Goal: Task Accomplishment & Management: Manage account settings

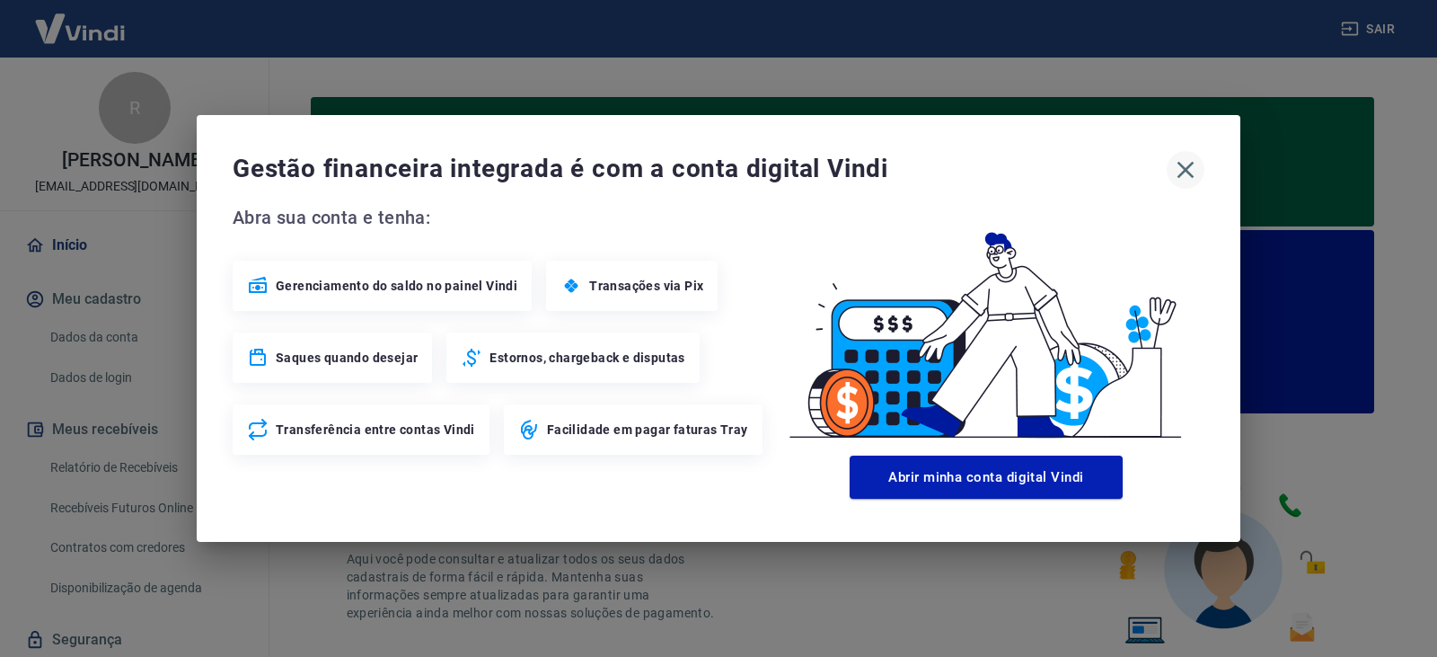
click at [1192, 164] on icon "button" at bounding box center [1186, 170] width 17 height 17
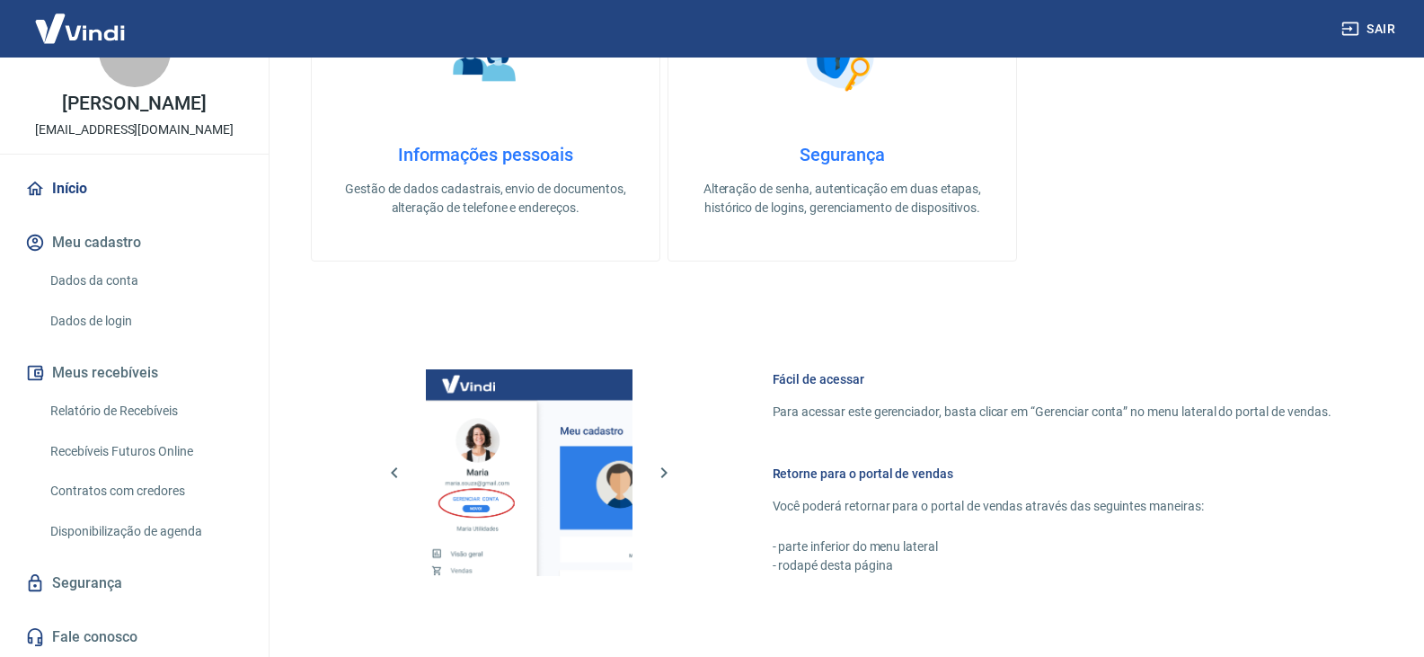
scroll to position [793, 0]
click at [103, 584] on link "Segurança" at bounding box center [134, 583] width 225 height 40
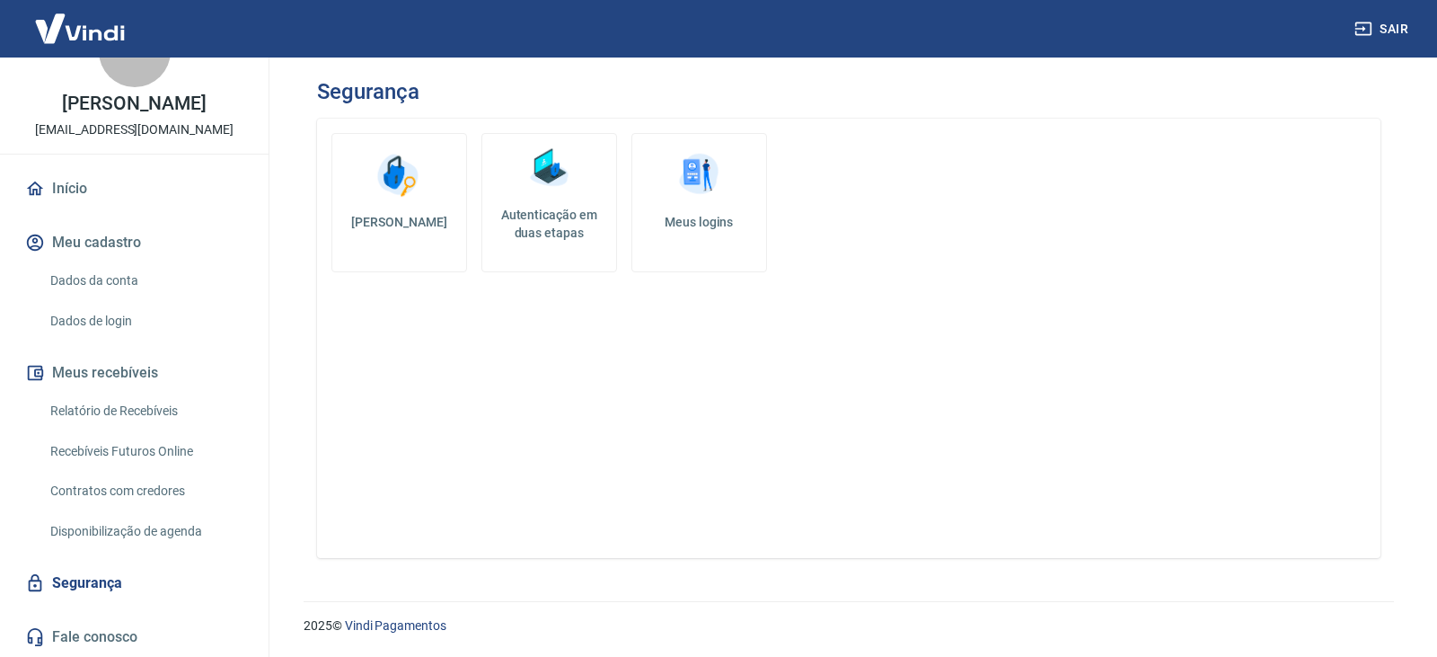
click at [102, 185] on link "Início" at bounding box center [134, 189] width 225 height 40
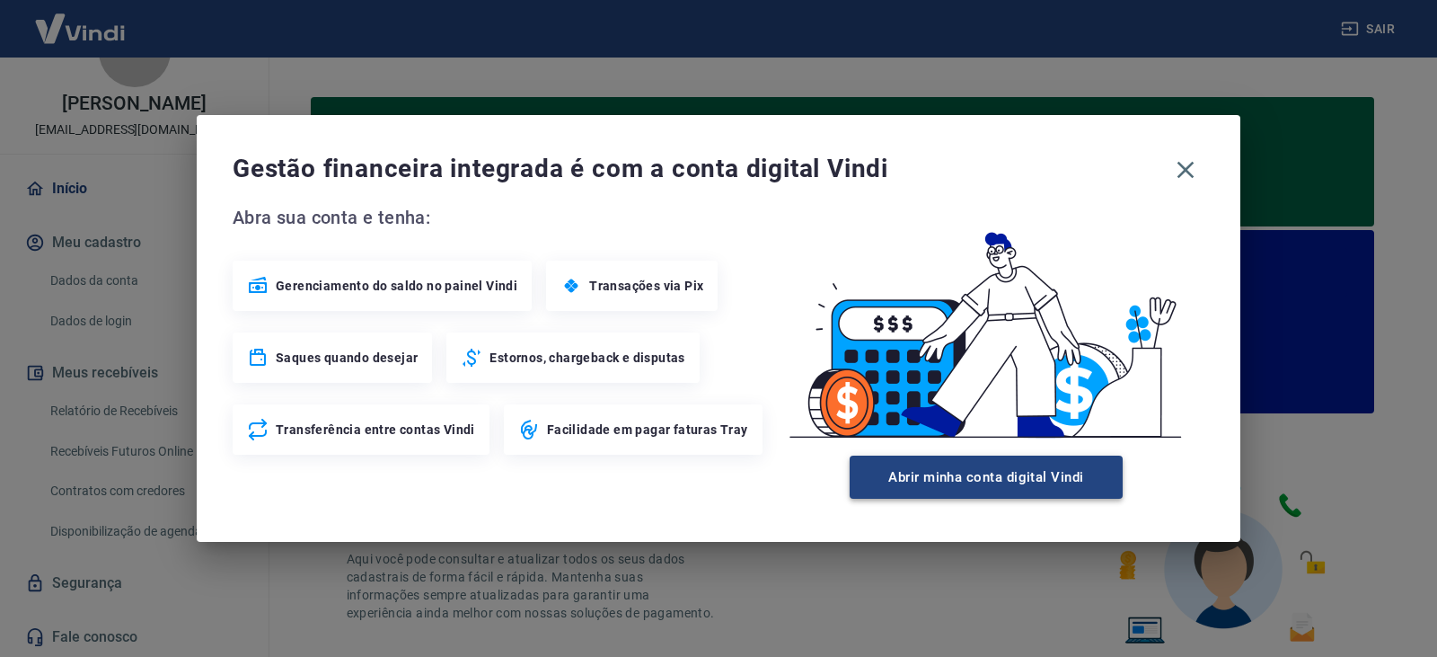
click at [978, 477] on button "Abrir minha conta digital Vindi" at bounding box center [986, 476] width 273 height 43
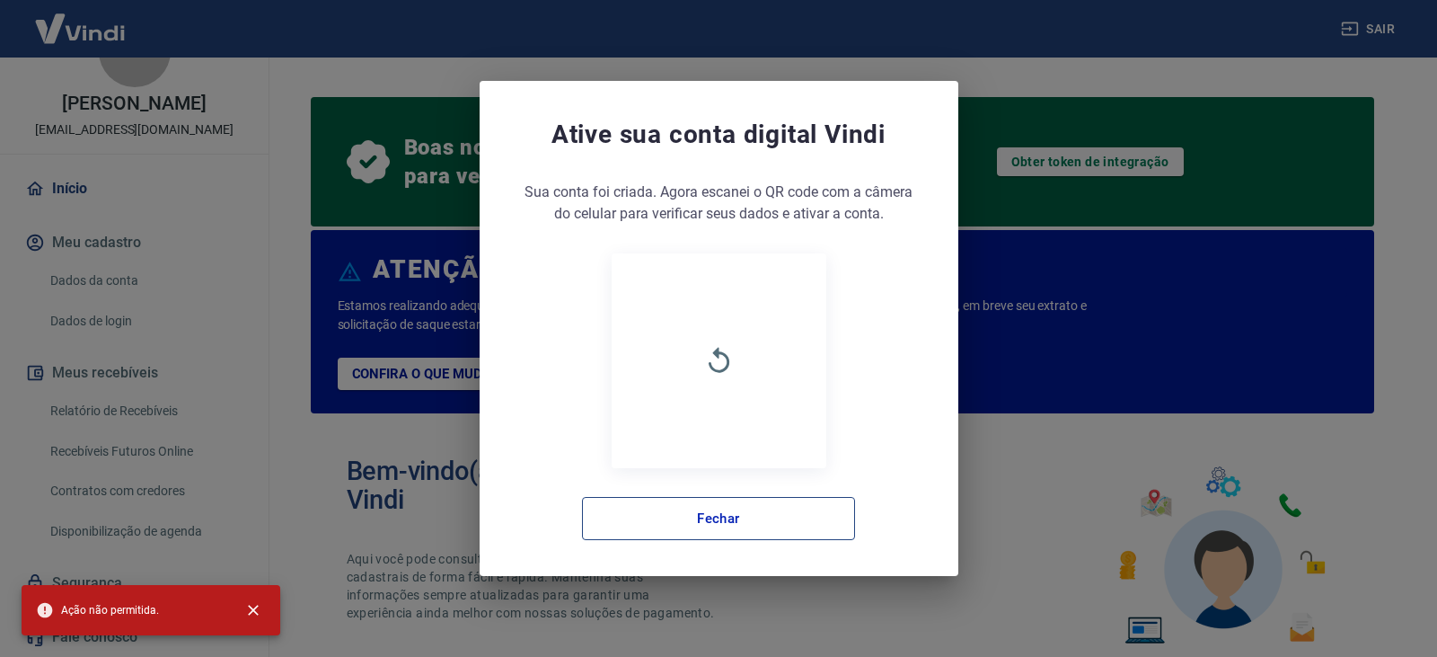
click at [684, 511] on button "Fechar" at bounding box center [718, 518] width 273 height 43
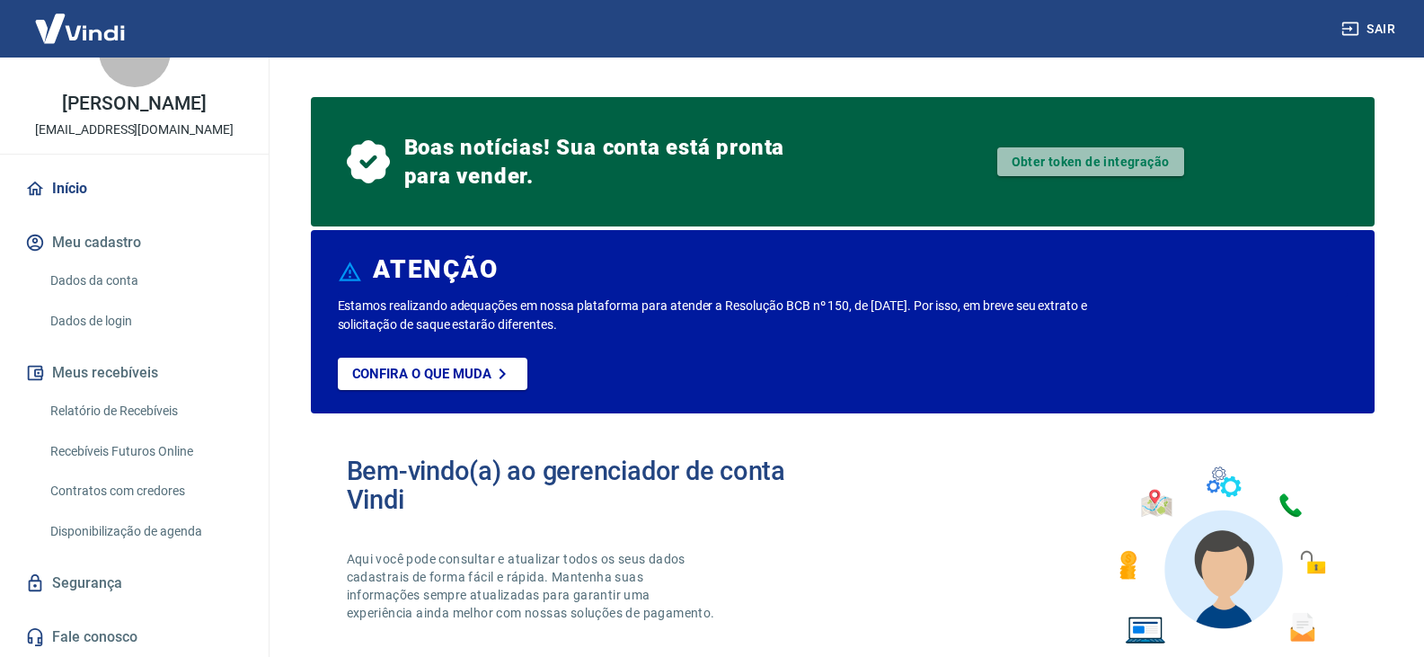
click at [1073, 156] on link "Obter token de integração" at bounding box center [1090, 161] width 187 height 29
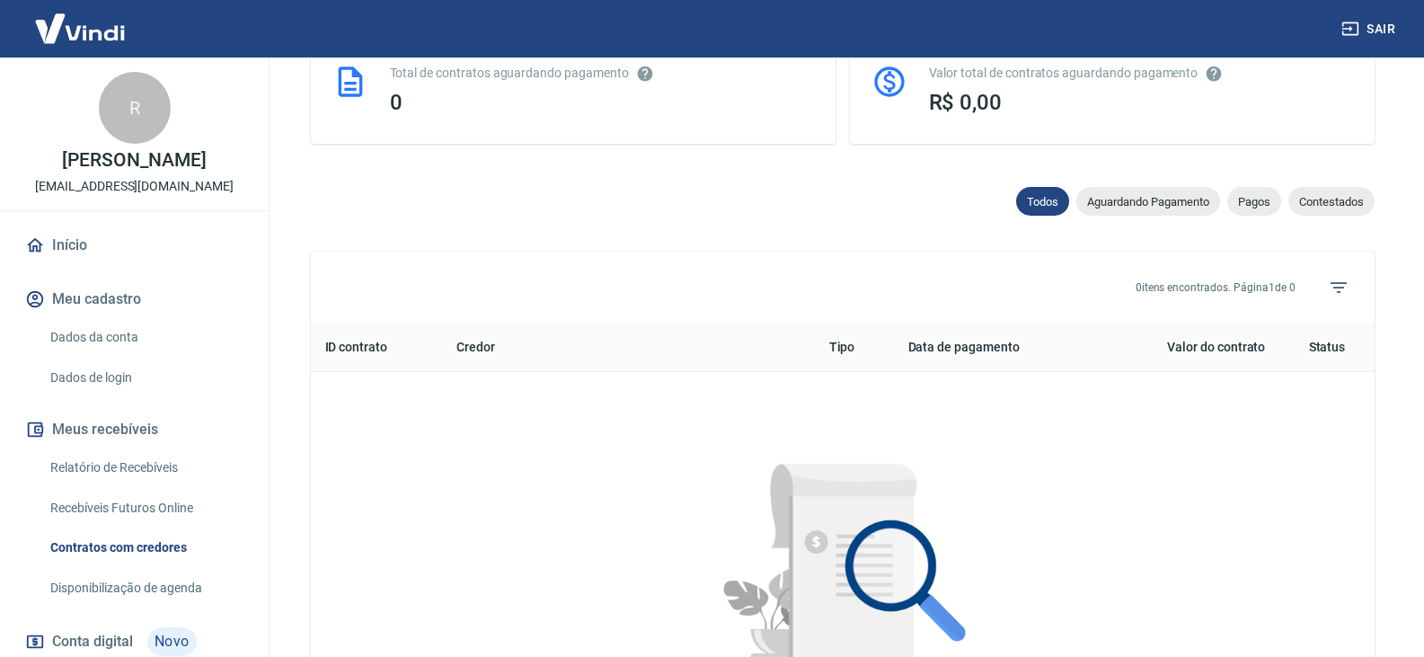
scroll to position [463, 0]
